Goal: Find specific page/section: Find specific page/section

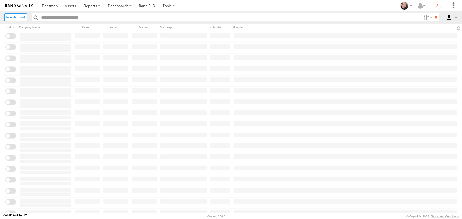
click at [0, 0] on label "Close" at bounding box center [0, 0] width 0 height 0
click at [453, 6] on label at bounding box center [454, 5] width 12 height 11
click at [436, 59] on span at bounding box center [437, 58] width 10 height 5
